Goal: Task Accomplishment & Management: Use online tool/utility

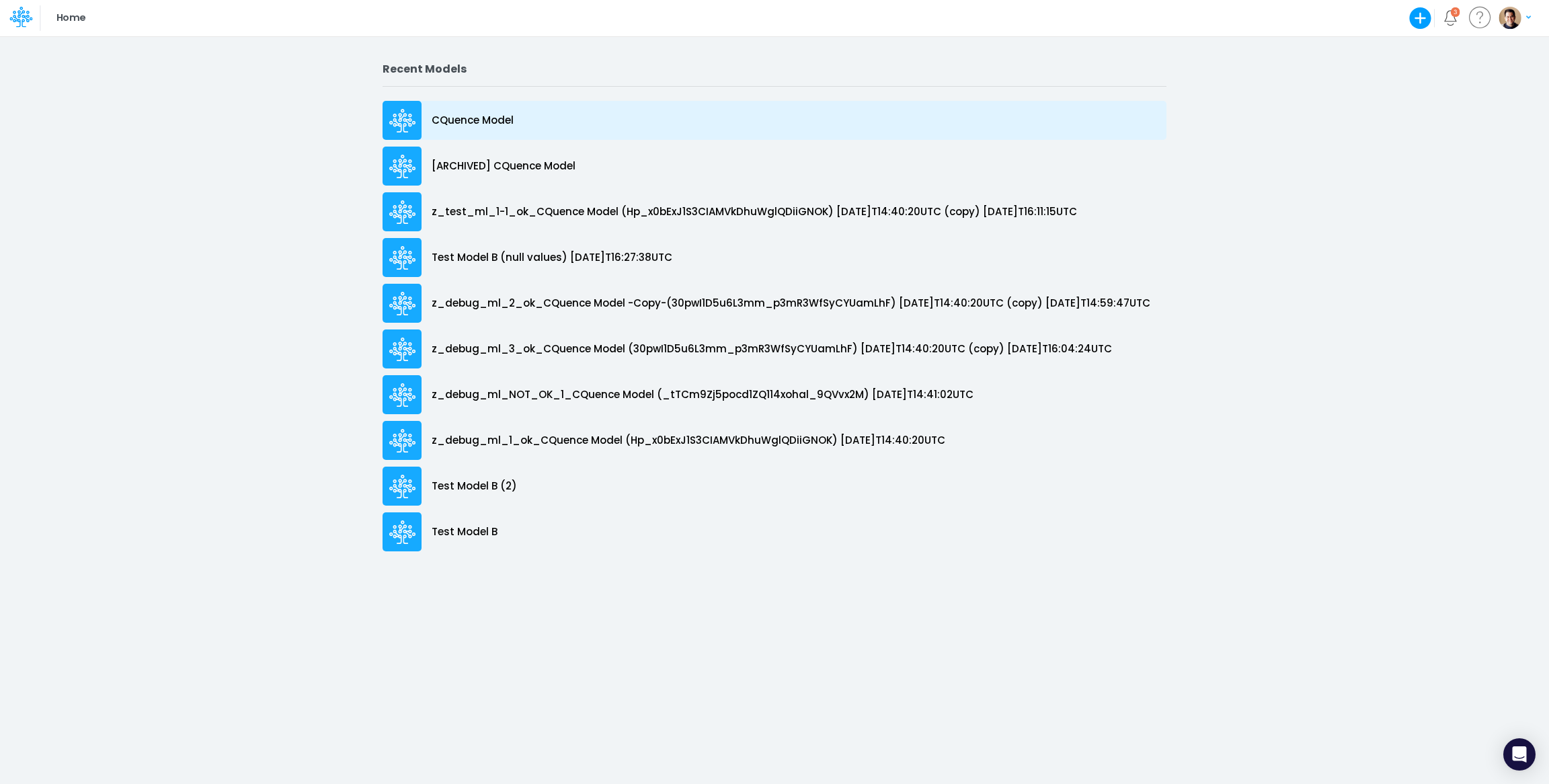
click at [477, 119] on p "CQuence Model" at bounding box center [473, 121] width 82 height 16
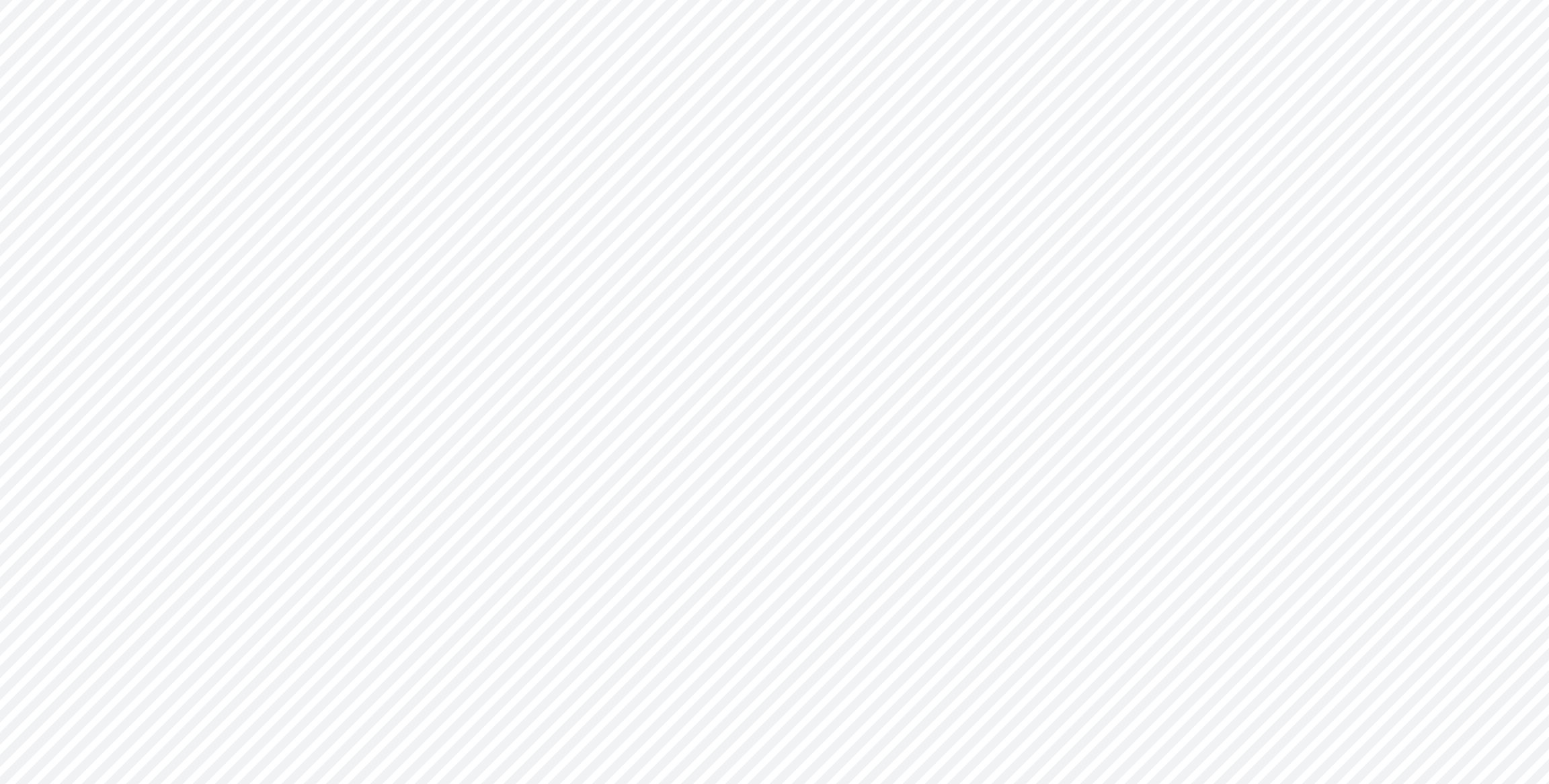
type input "Consolidated All by Month"
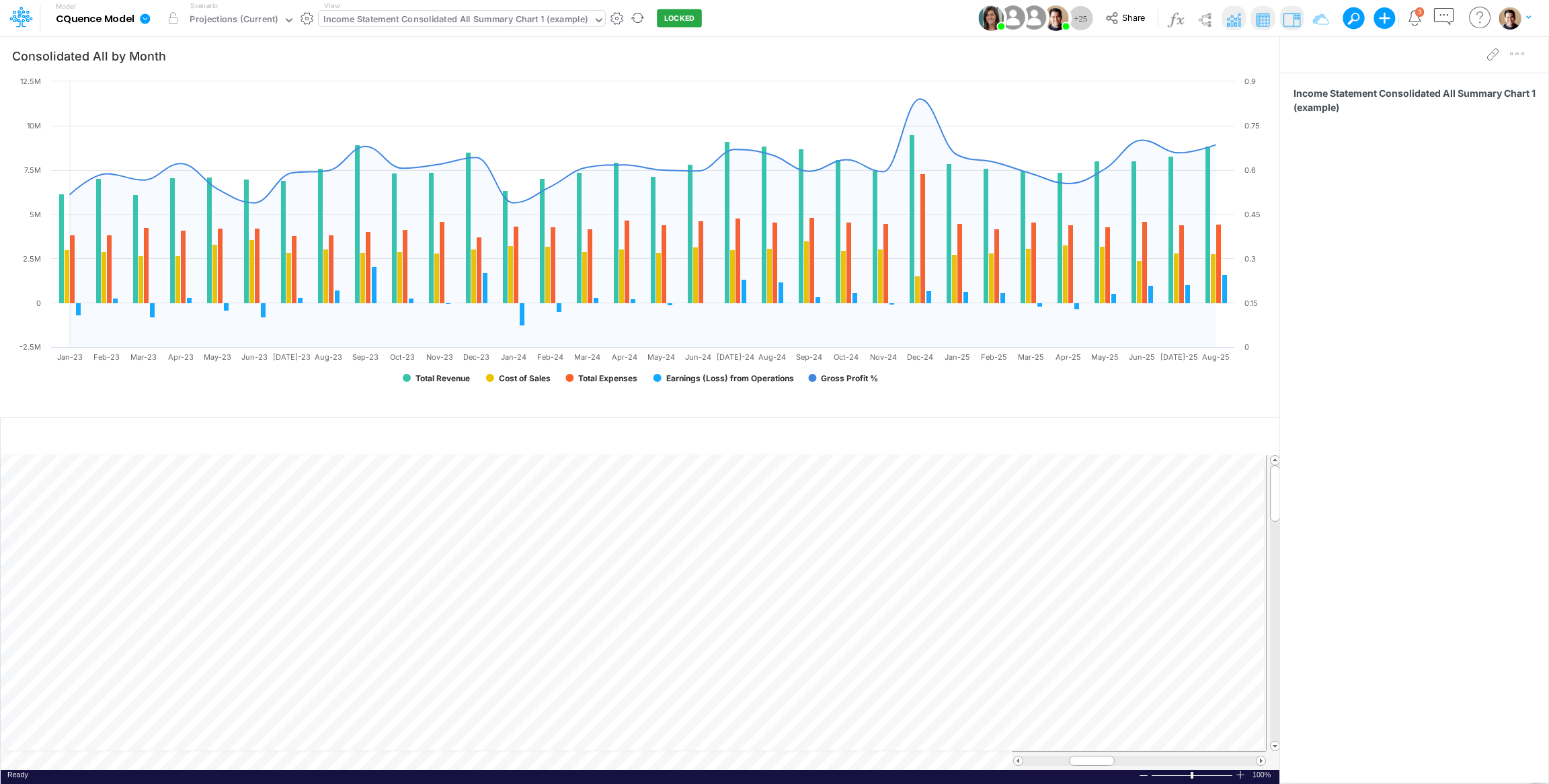
click at [507, 25] on div "Income Statement Consolidated All Summary Chart 1 (example)" at bounding box center [455, 21] width 264 height 16
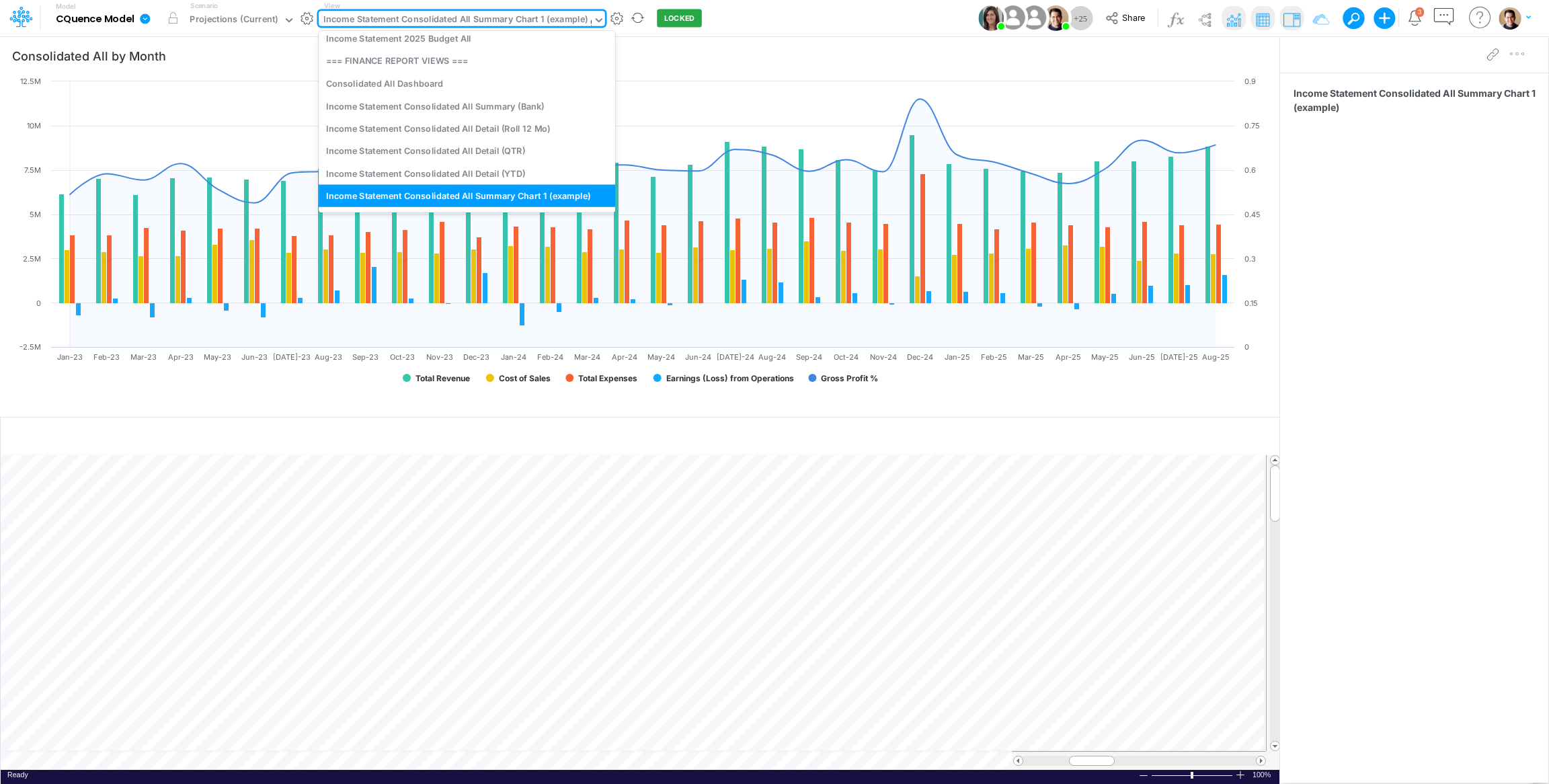
scroll to position [8, 0]
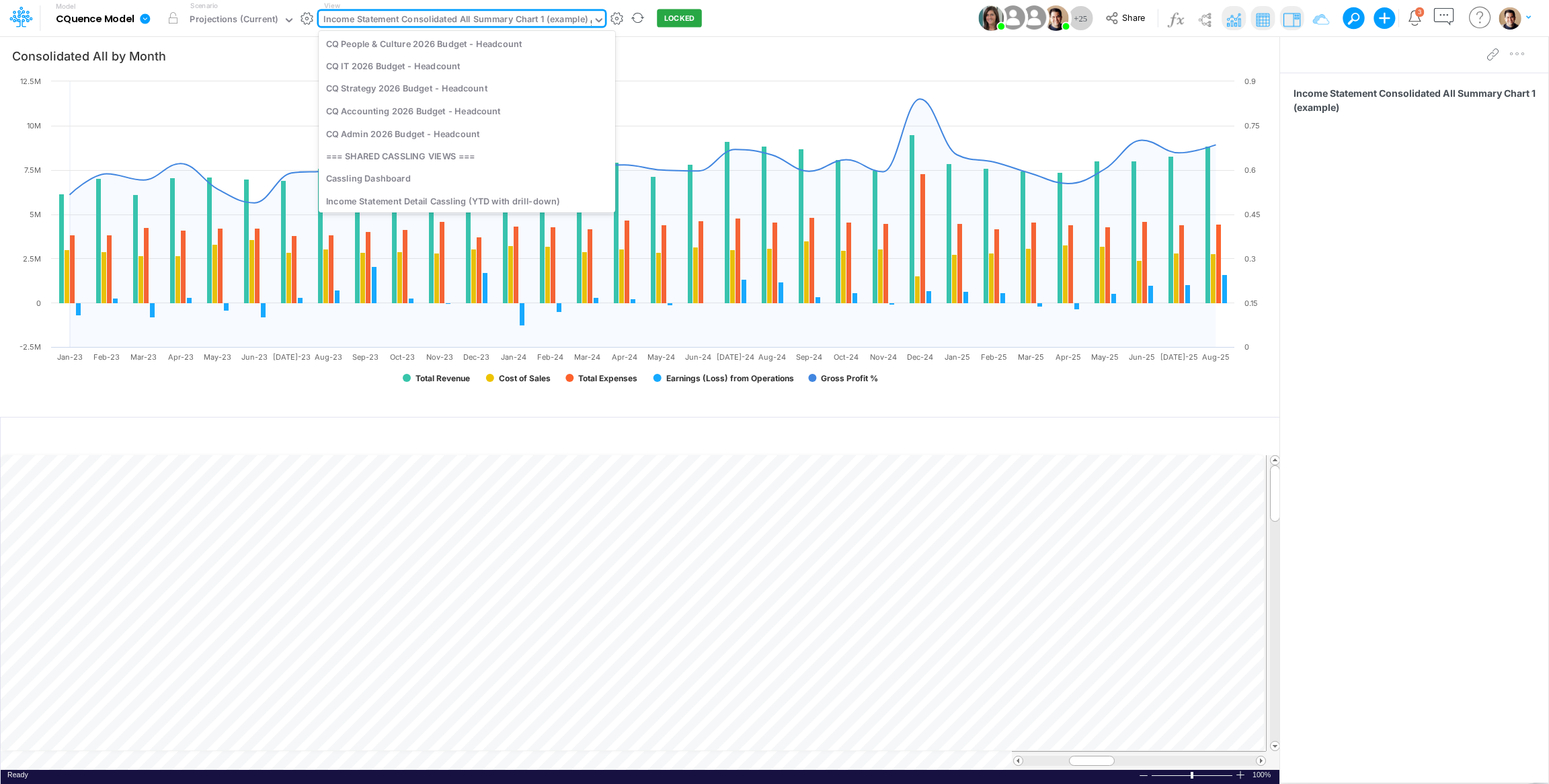
type input "gl"
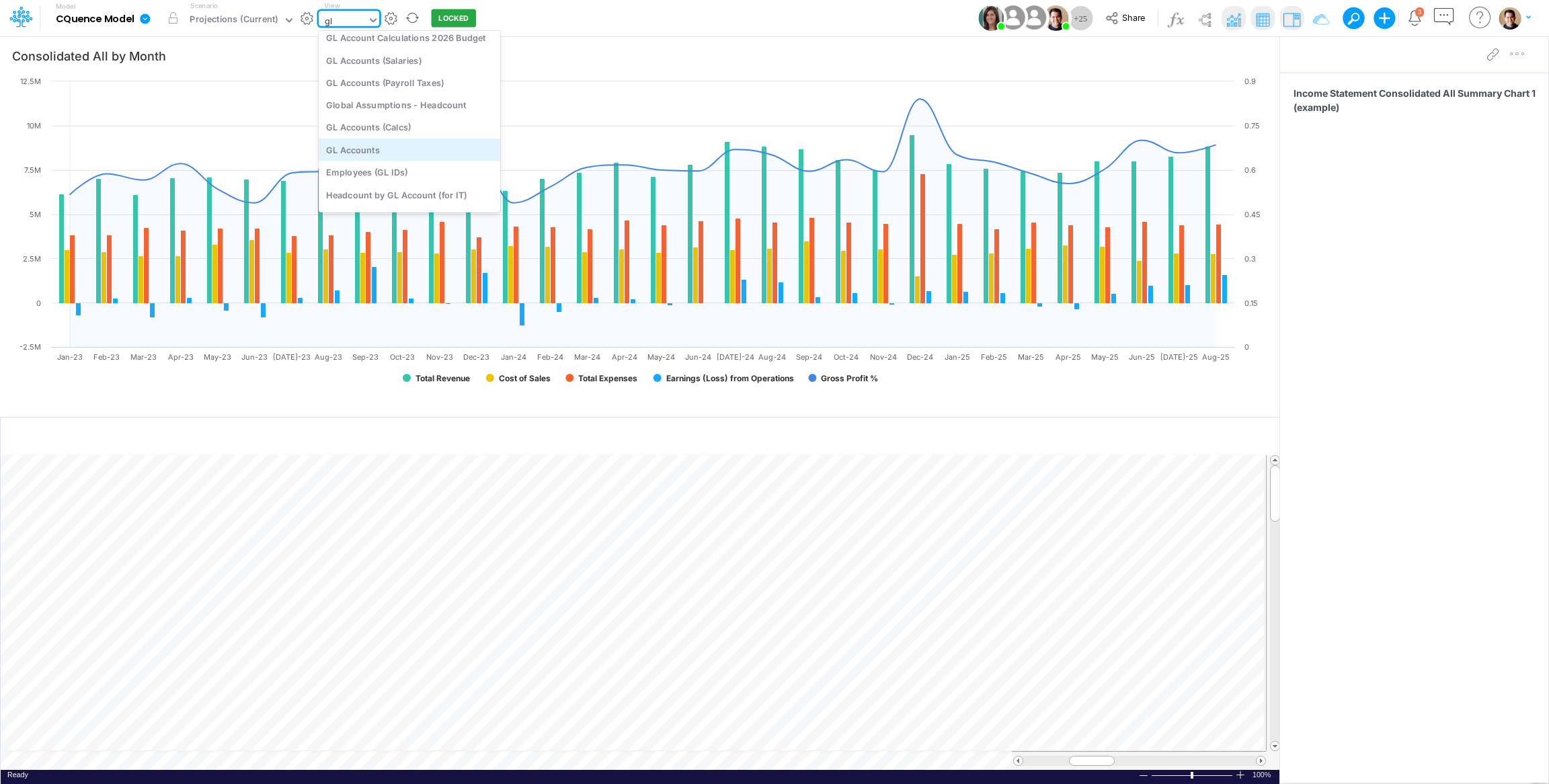
click at [413, 148] on div "GL Accounts" at bounding box center [409, 149] width 182 height 23
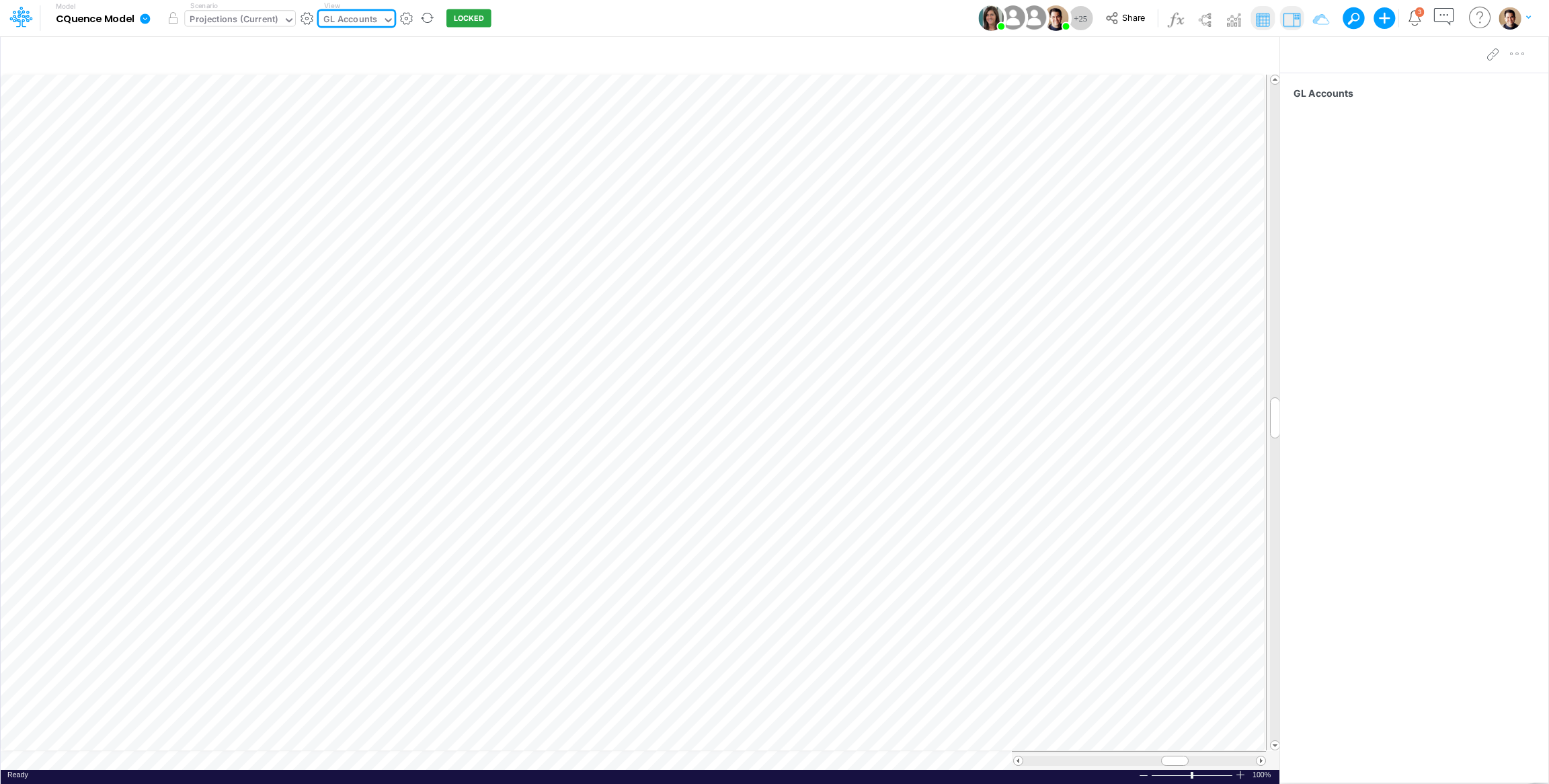
click at [208, 21] on div "Projections (Current)" at bounding box center [234, 21] width 88 height 16
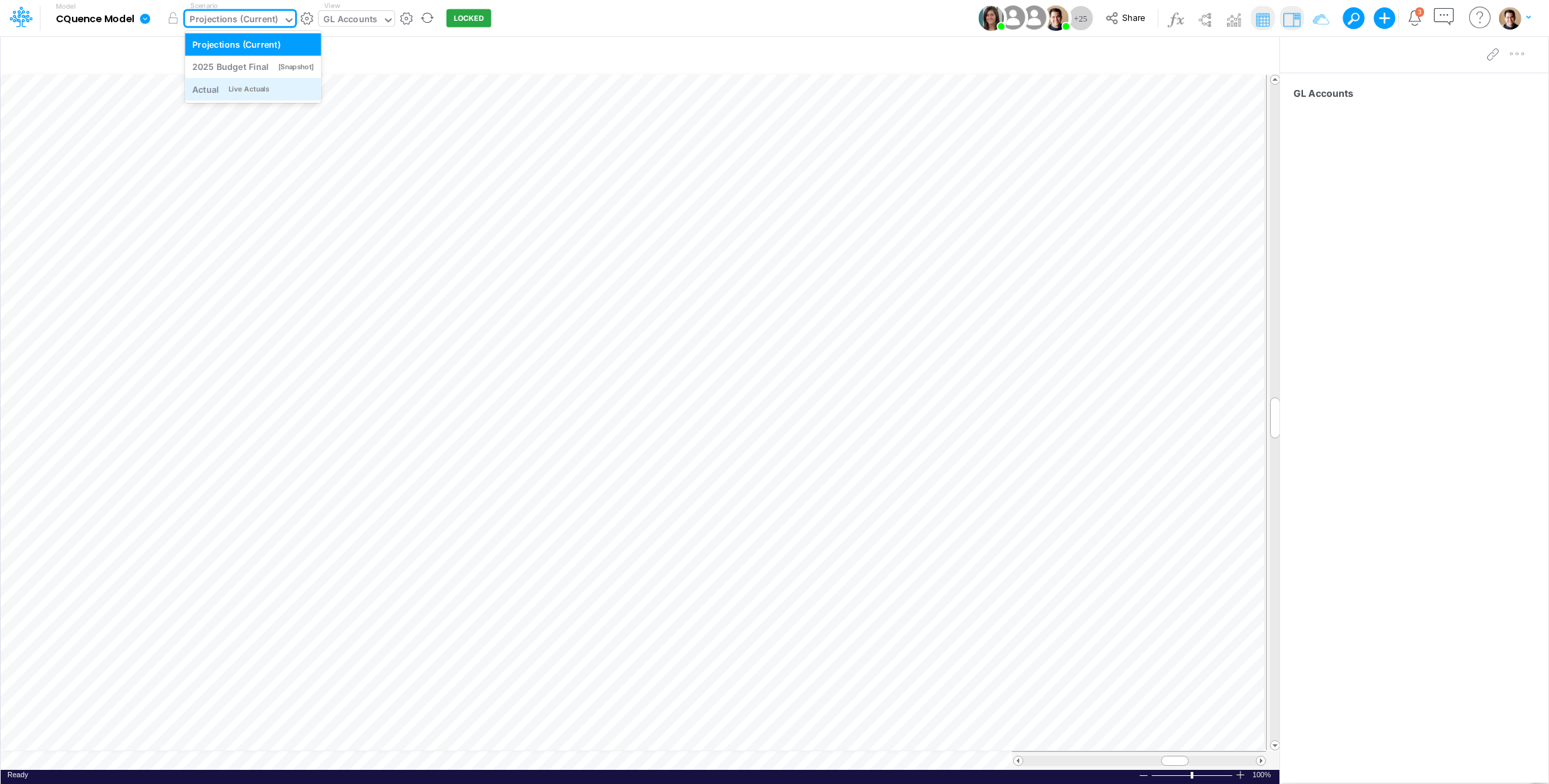
click at [248, 84] on div "Live Actuals" at bounding box center [248, 89] width 40 height 10
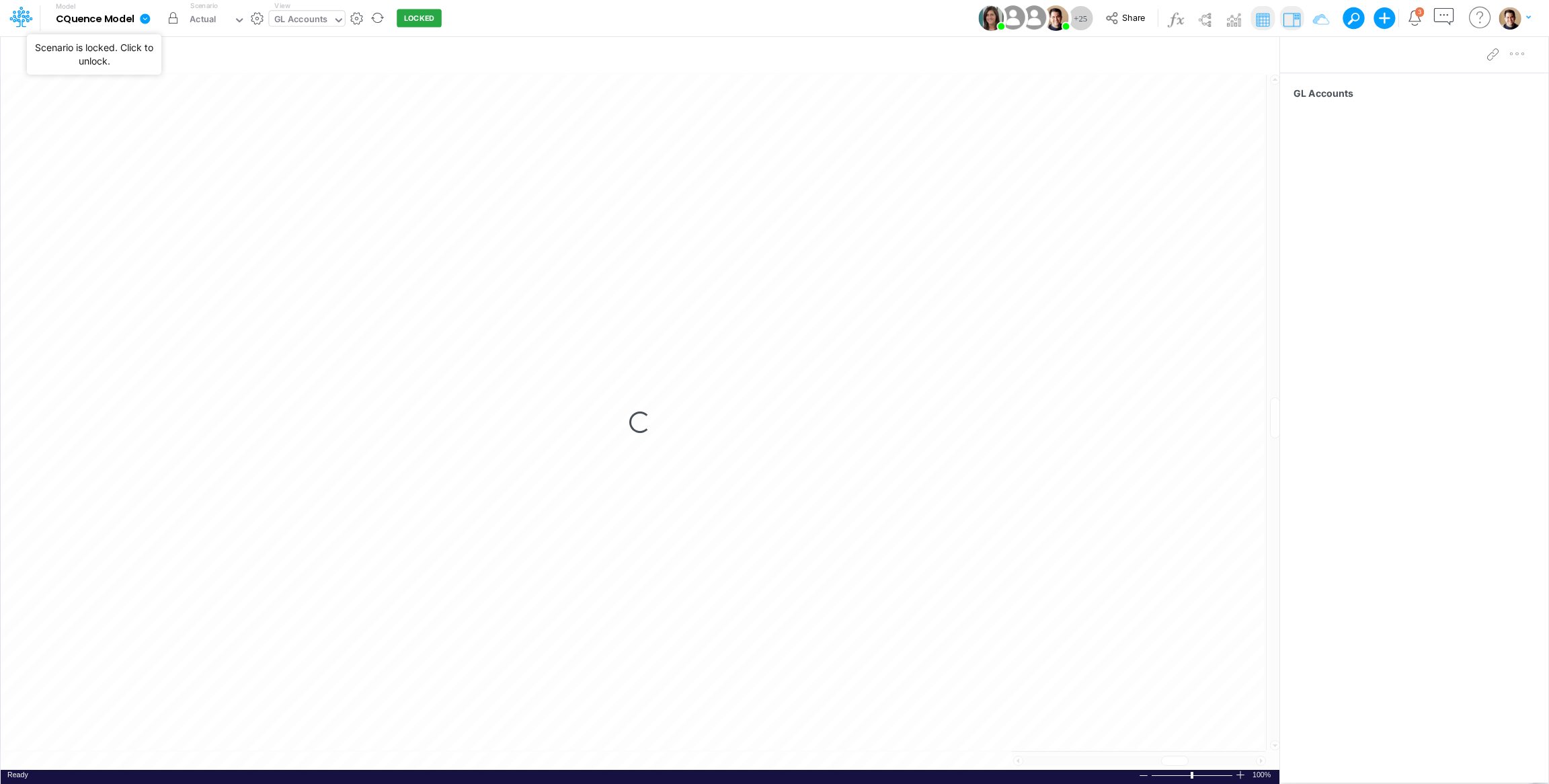
click at [171, 20] on button "button" at bounding box center [173, 18] width 25 height 25
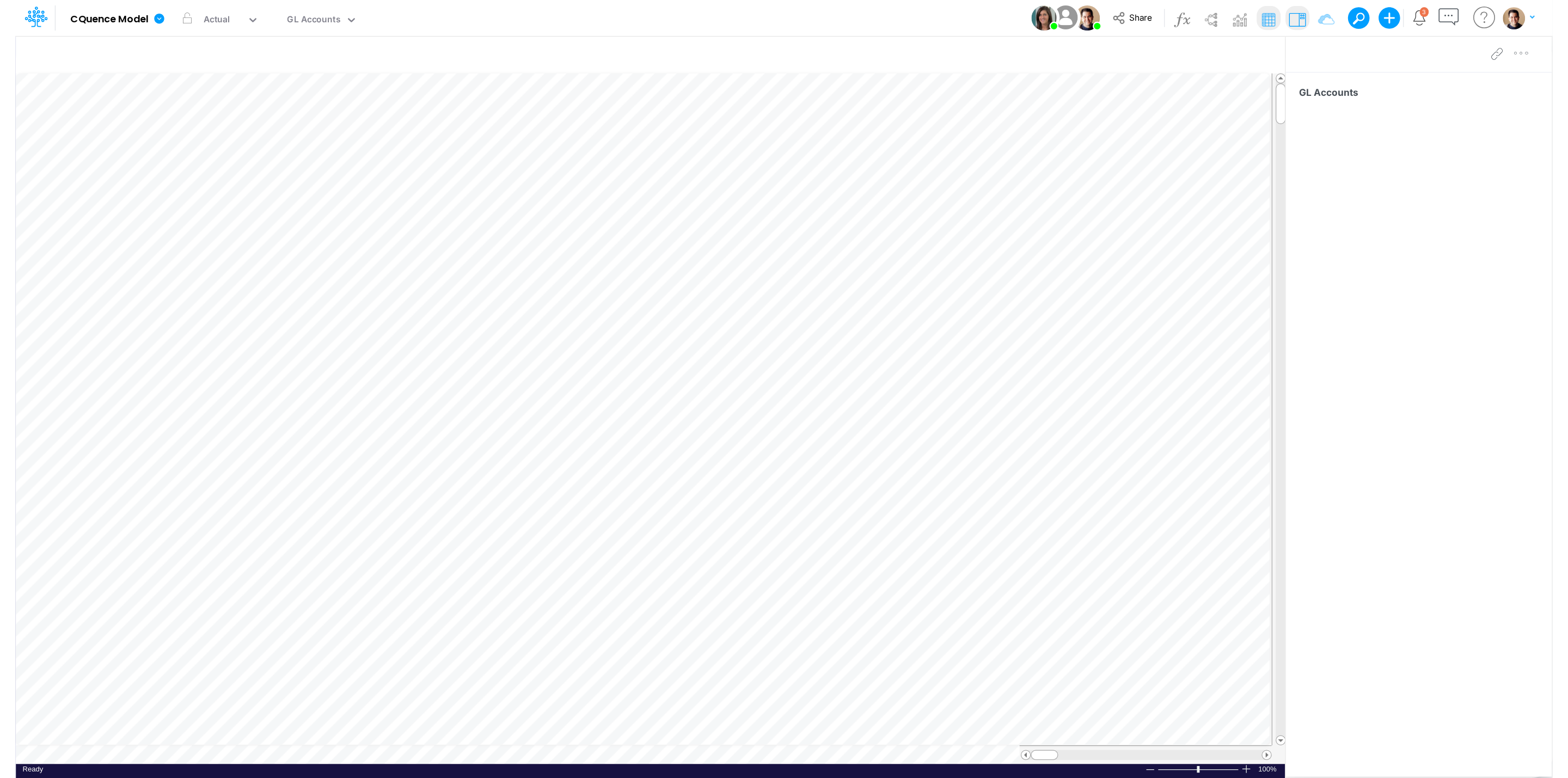
scroll to position [0, 1]
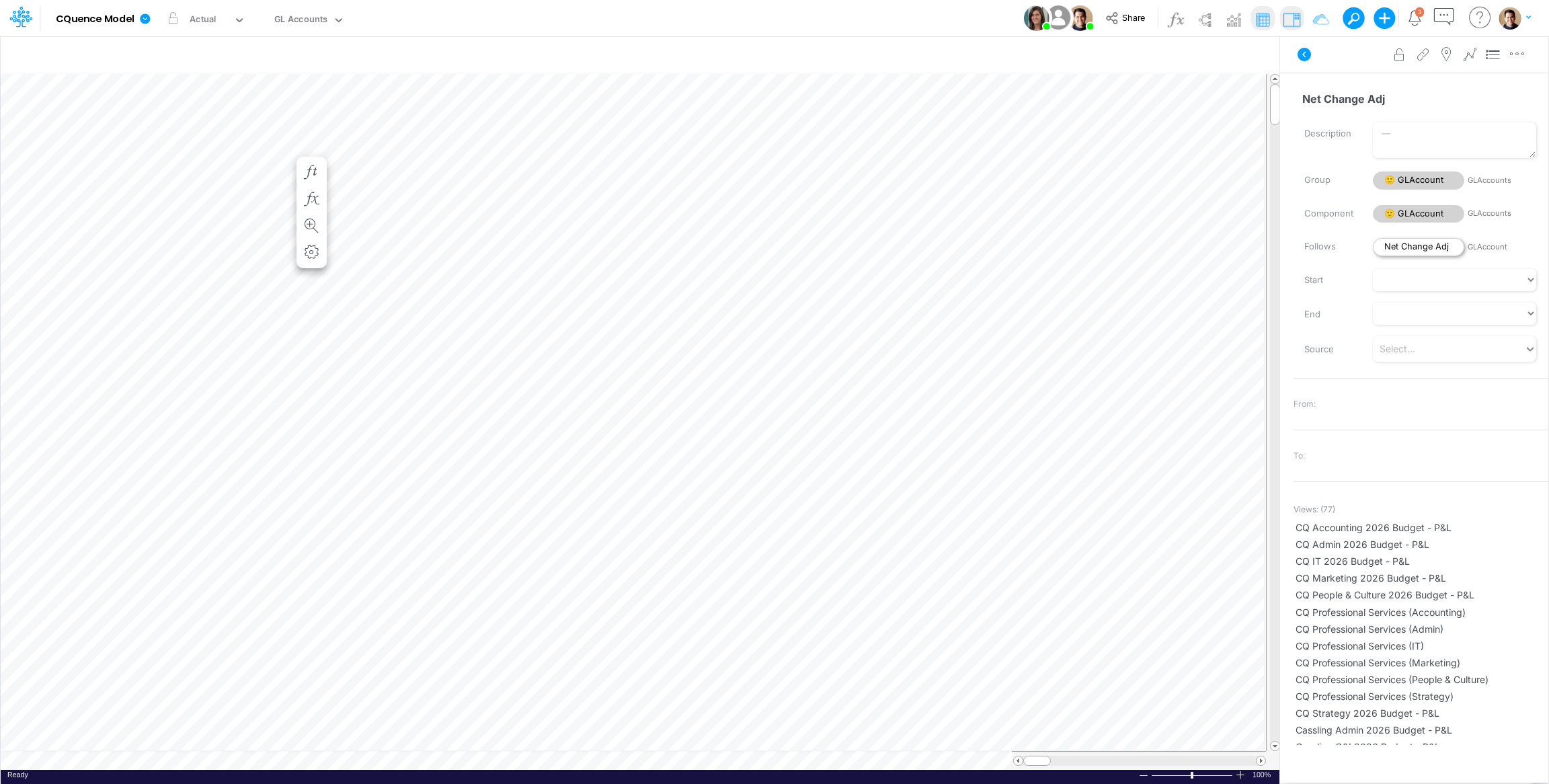
click at [1412, 243] on span "Net Change Adj" at bounding box center [1418, 247] width 91 height 18
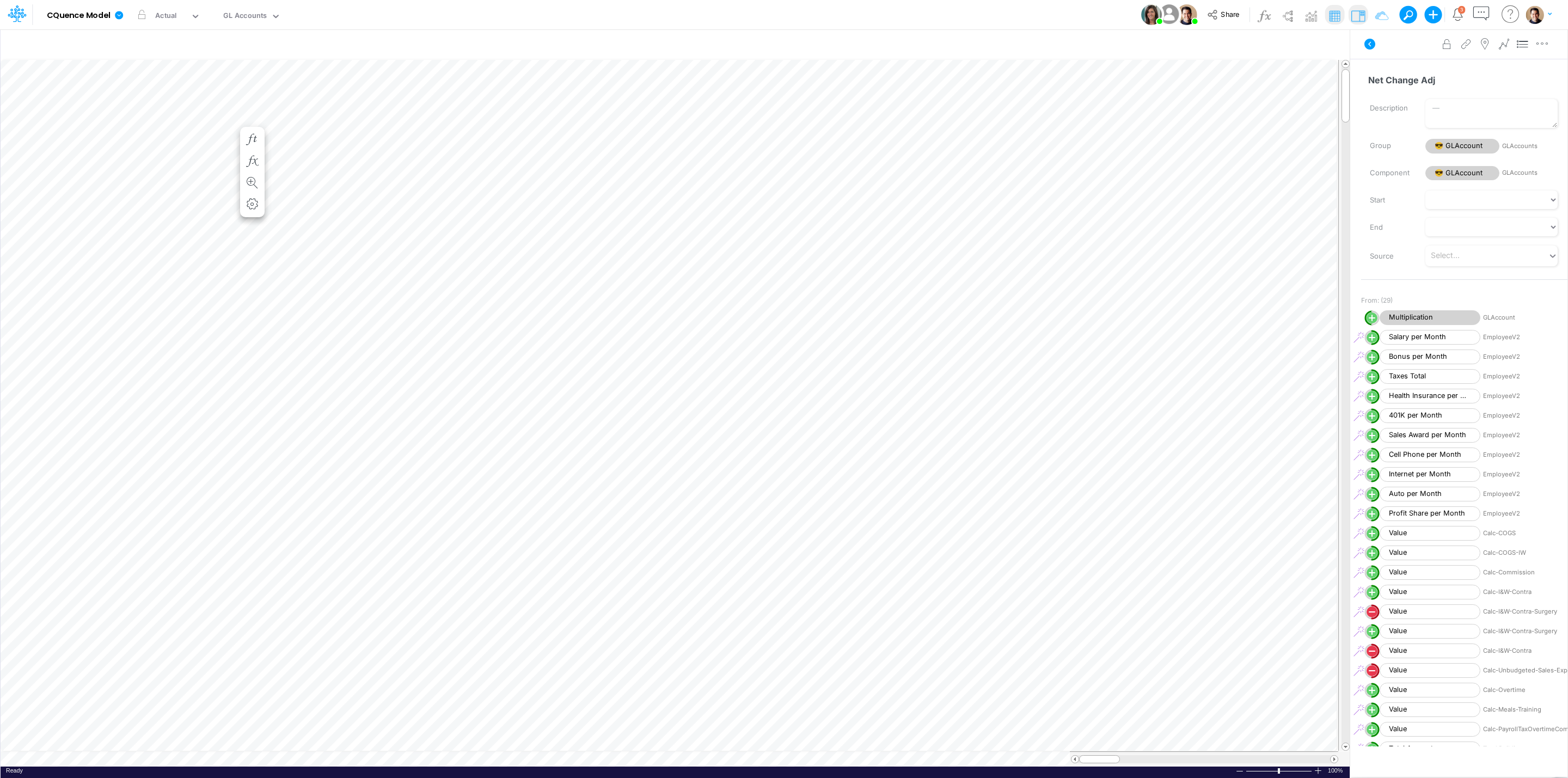
scroll to position [0, 1]
